Goal: Information Seeking & Learning: Learn about a topic

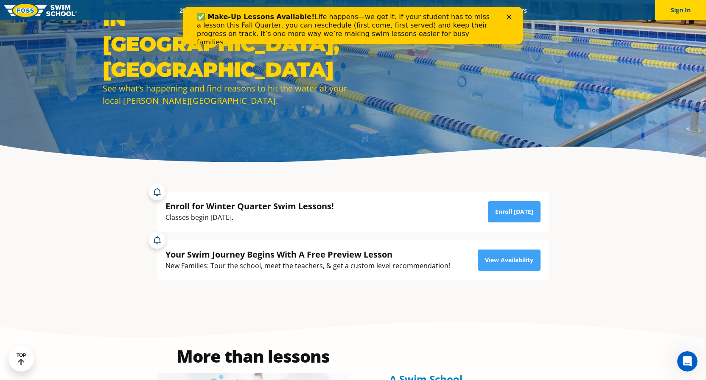
click at [508, 15] on icon "Close" at bounding box center [508, 16] width 5 height 5
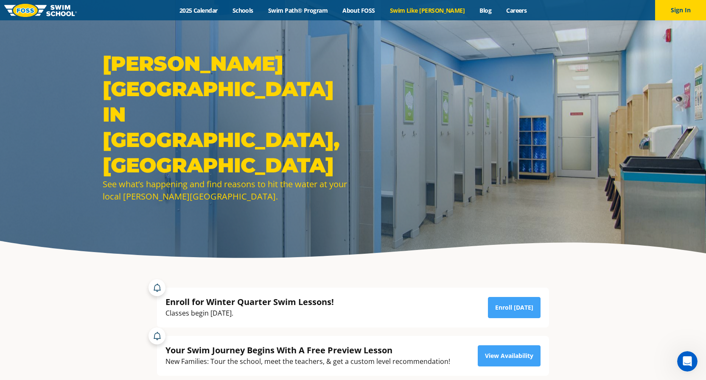
click at [417, 13] on link "Swim Like [PERSON_NAME]" at bounding box center [427, 10] width 90 height 8
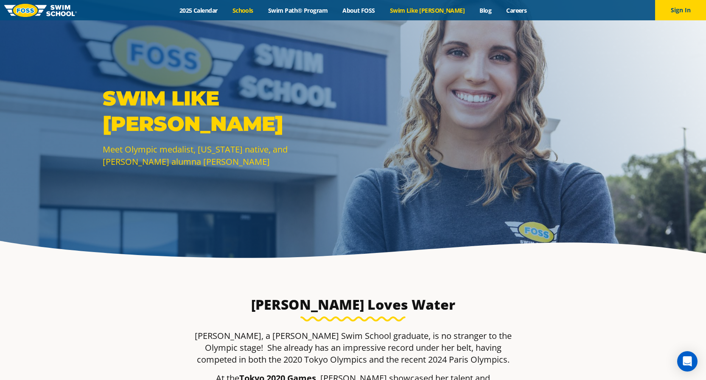
click at [254, 11] on link "Schools" at bounding box center [243, 10] width 36 height 8
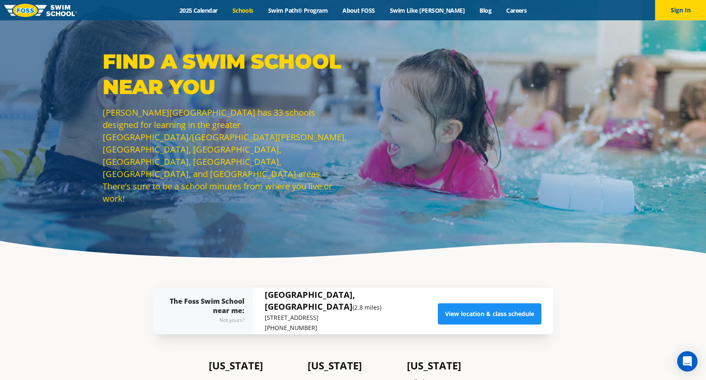
click at [456, 314] on link "View location & class schedule" at bounding box center [489, 314] width 103 height 21
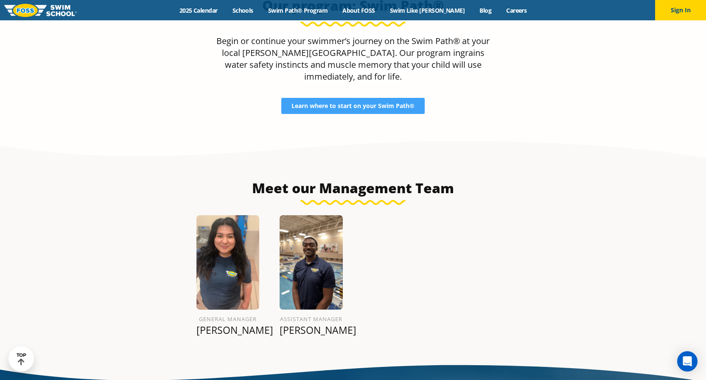
scroll to position [867, 0]
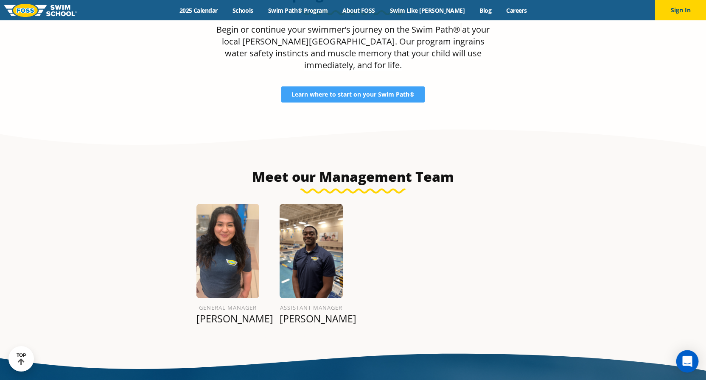
click at [693, 366] on div "Open Intercom Messenger" at bounding box center [687, 362] width 22 height 22
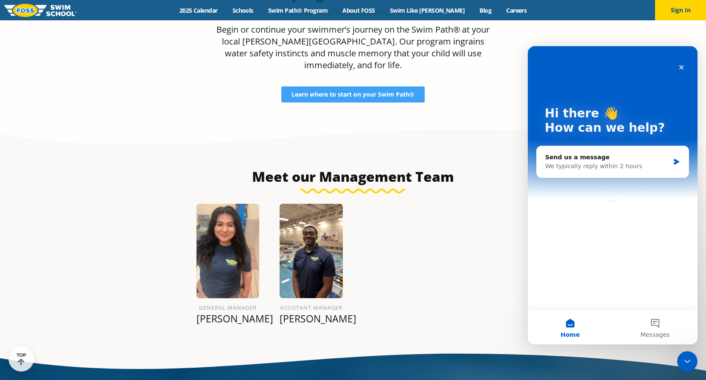
scroll to position [0, 0]
click at [624, 160] on div "Send us a message" at bounding box center [607, 157] width 124 height 9
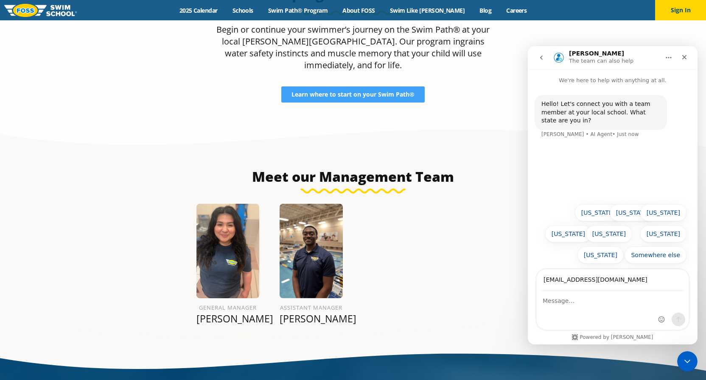
type input "awalega22@gmail.com"
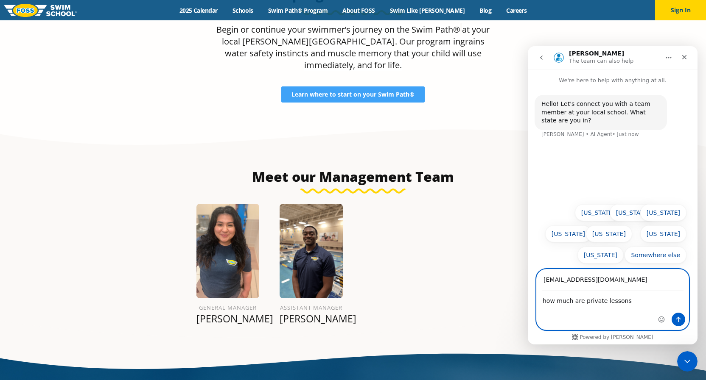
type textarea "how much are private lessons?"
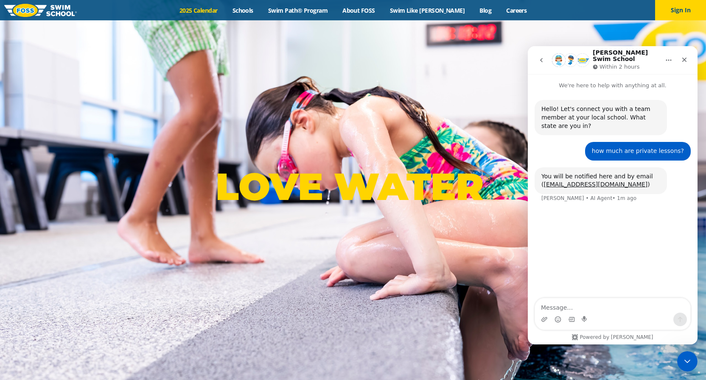
click at [207, 10] on link "2025 Calendar" at bounding box center [198, 10] width 53 height 8
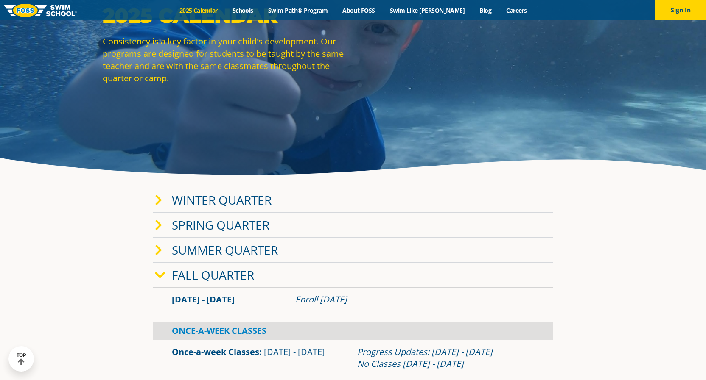
scroll to position [91, 0]
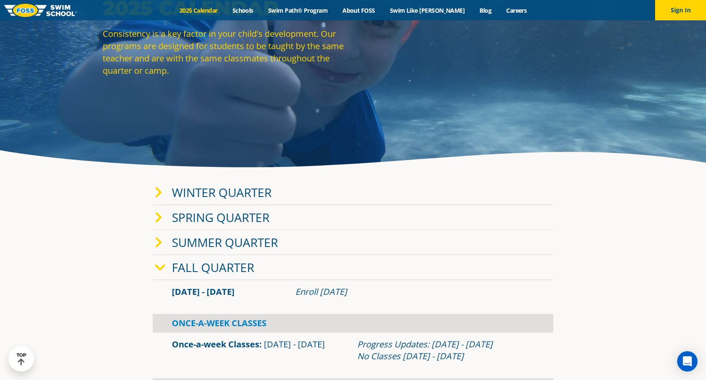
click at [229, 268] on link "Fall Quarter" at bounding box center [213, 268] width 82 height 16
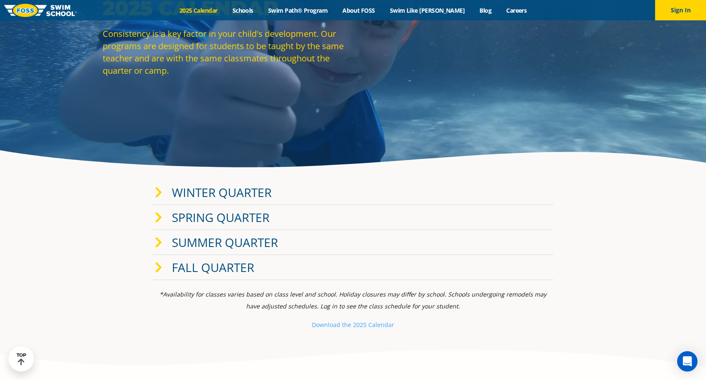
click at [229, 268] on link "Fall Quarter" at bounding box center [213, 268] width 82 height 16
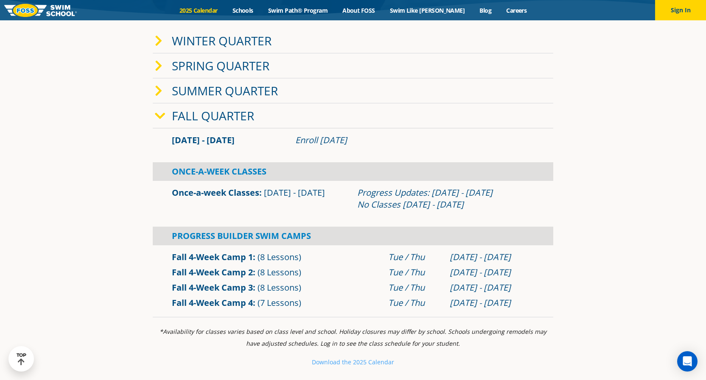
scroll to position [244, 0]
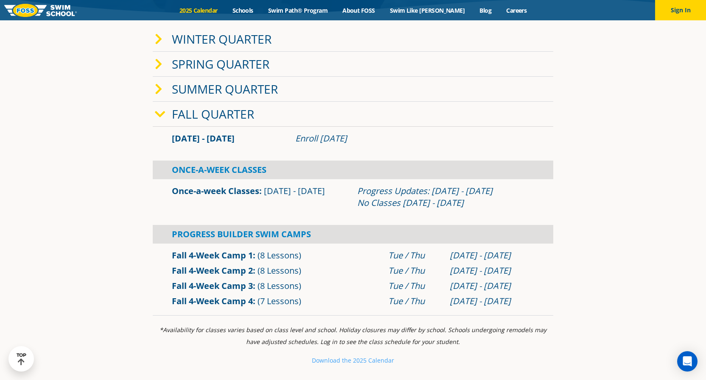
click at [216, 287] on link "Fall 4-Week Camp 3" at bounding box center [212, 285] width 81 height 11
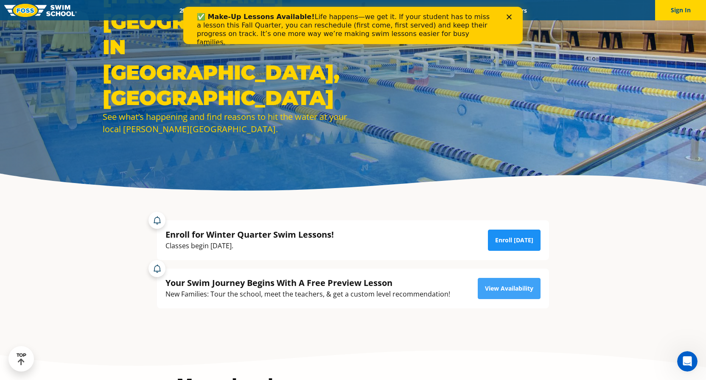
click at [501, 242] on link "Enroll [DATE]" at bounding box center [514, 240] width 53 height 21
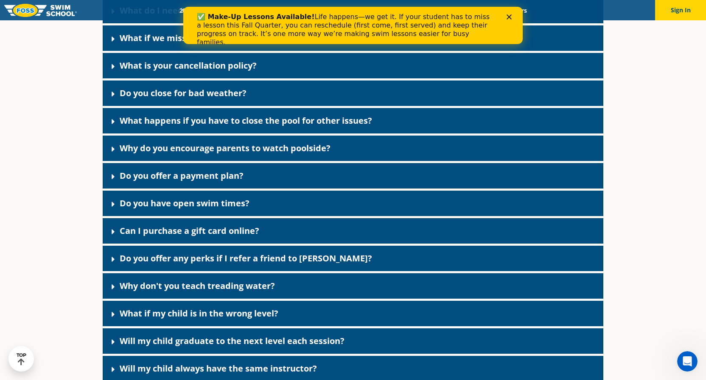
scroll to position [398, 0]
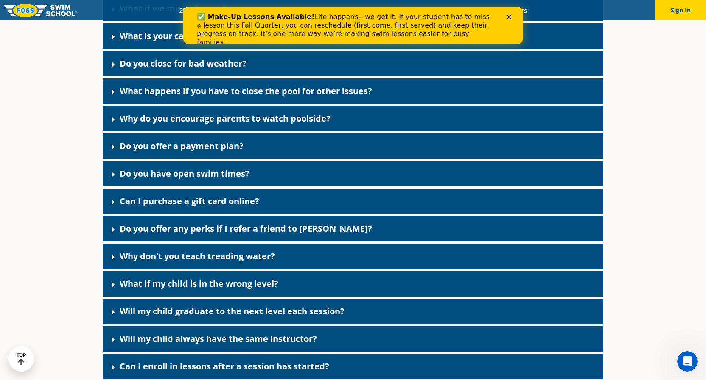
click at [160, 258] on link "Why don't you teach treading water?" at bounding box center [197, 256] width 155 height 11
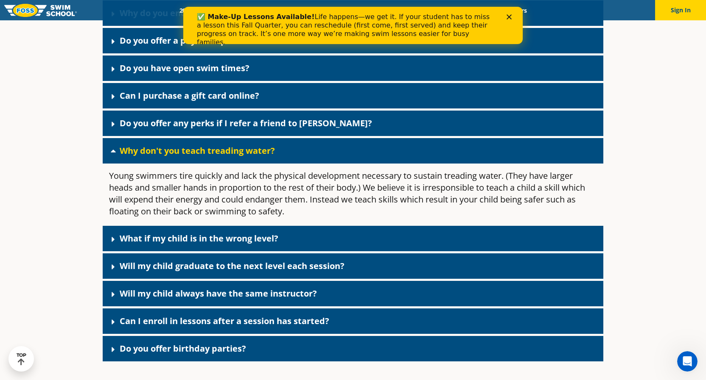
scroll to position [514, 0]
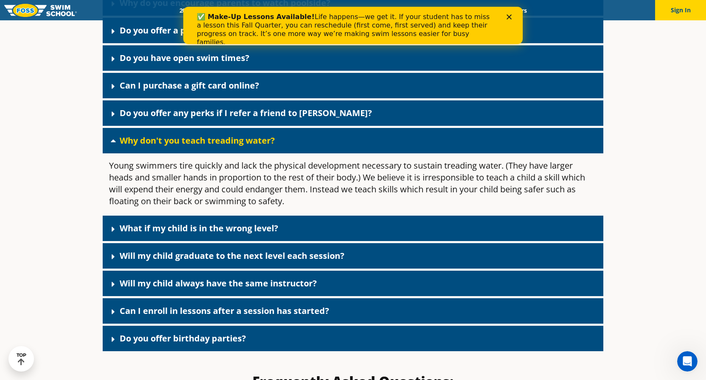
click at [200, 230] on link "What if my child is in the wrong level?" at bounding box center [199, 228] width 159 height 11
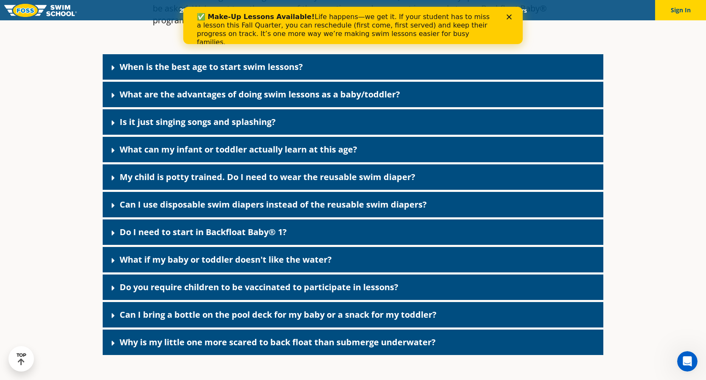
scroll to position [1034, 0]
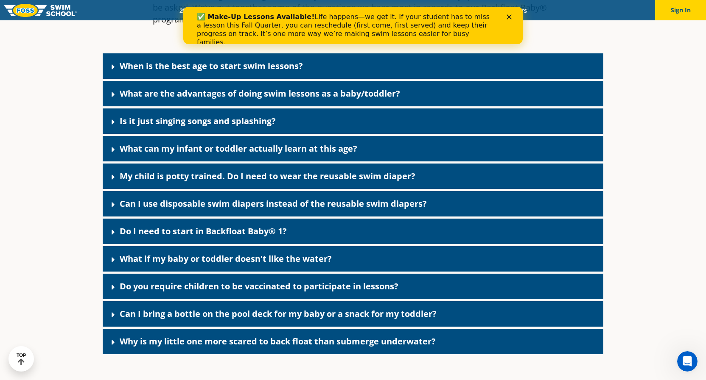
click at [189, 284] on link "Do you require children to be vaccinated to participate in lessons?" at bounding box center [259, 286] width 279 height 11
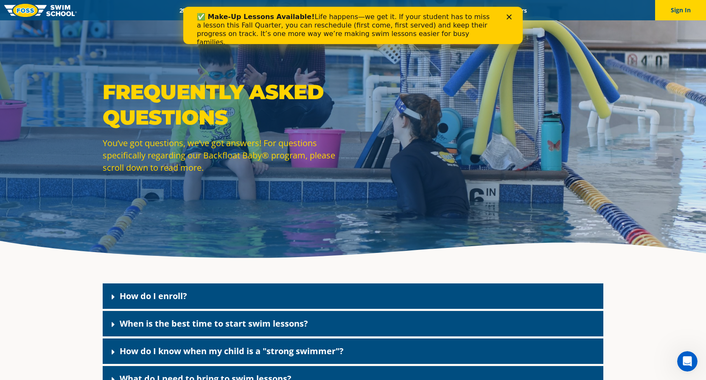
scroll to position [0, 0]
click at [511, 14] on div "Close" at bounding box center [510, 16] width 8 height 5
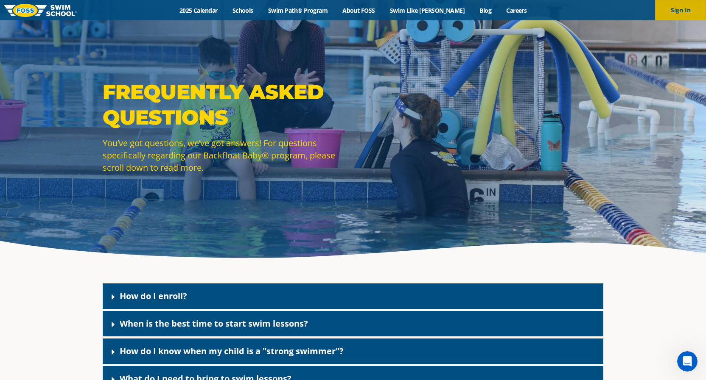
click at [662, 6] on button "Sign In" at bounding box center [680, 10] width 51 height 20
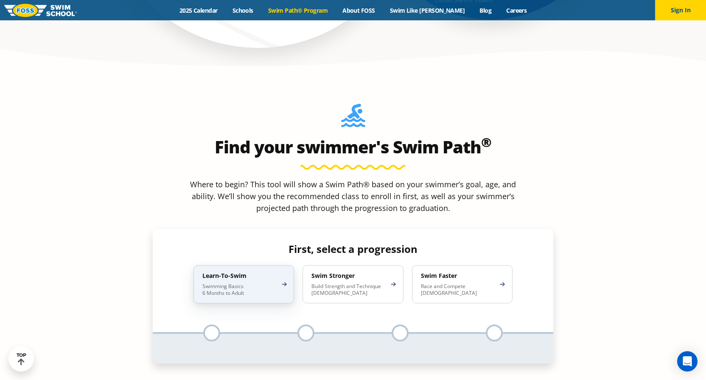
scroll to position [735, 0]
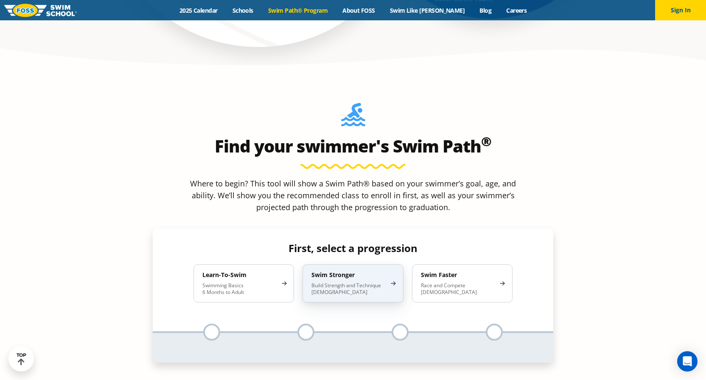
click at [383, 282] on p "Build Strength and Technique 5-13 Years Old" at bounding box center [348, 289] width 74 height 14
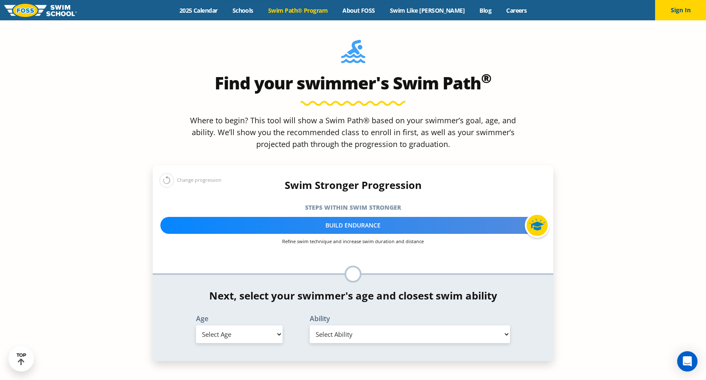
scroll to position [798, 0]
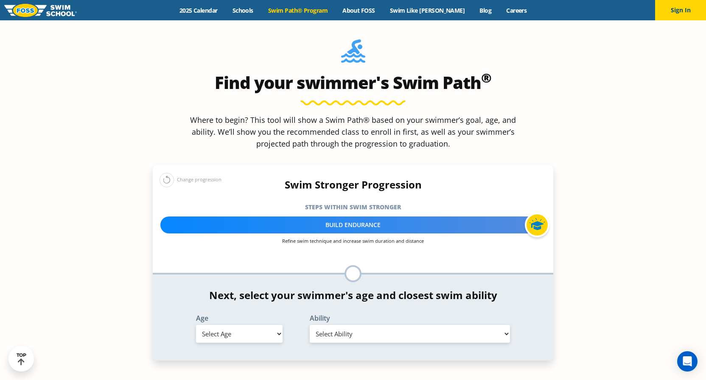
select select "7-years"
select select "7-years-swims-front-crawl-and-backstroke-for-25-ft-with-a-flip-from-stomach-to-…"
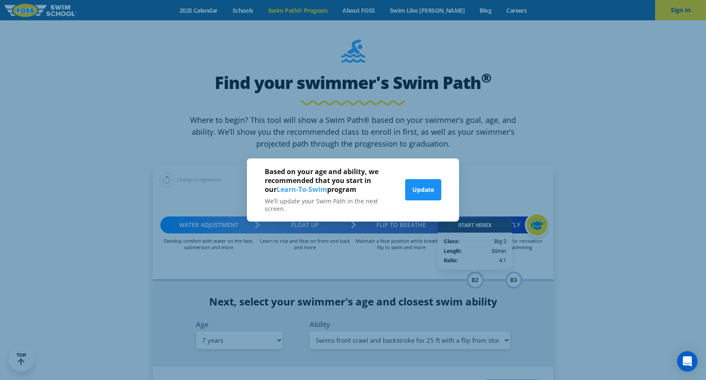
click at [413, 190] on button "Update" at bounding box center [423, 189] width 36 height 21
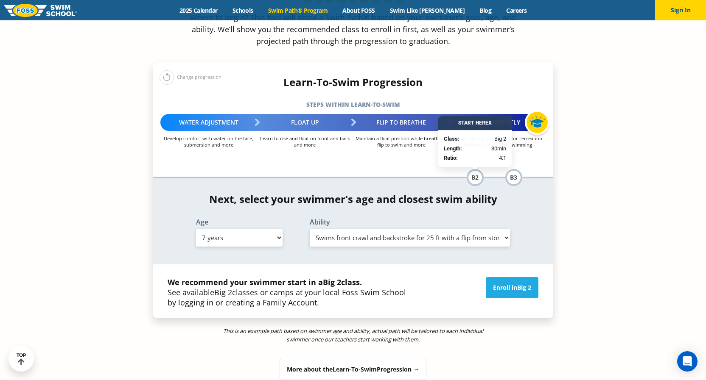
scroll to position [903, 0]
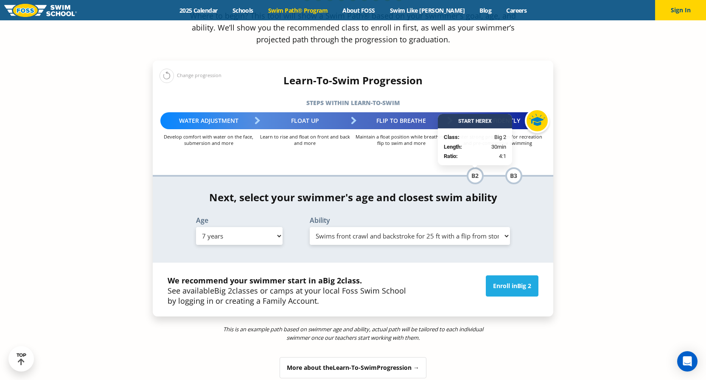
click at [596, 0] on div "Menu 2025 Calendar Schools Swim Path® Program About FOSS Swim Like Regan Blog C…" at bounding box center [353, 10] width 706 height 20
click at [688, 362] on icon "Open Intercom Messenger" at bounding box center [687, 361] width 10 height 11
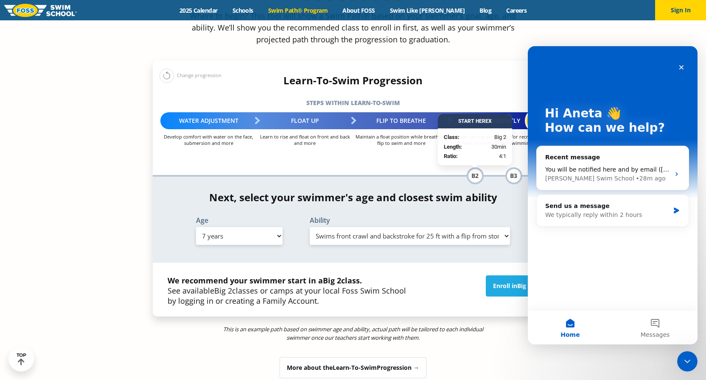
scroll to position [0, 0]
click at [477, 357] on div "More about the Learn-To-Swim Progression →" at bounding box center [353, 367] width 400 height 21
